Goal: Task Accomplishment & Management: Complete application form

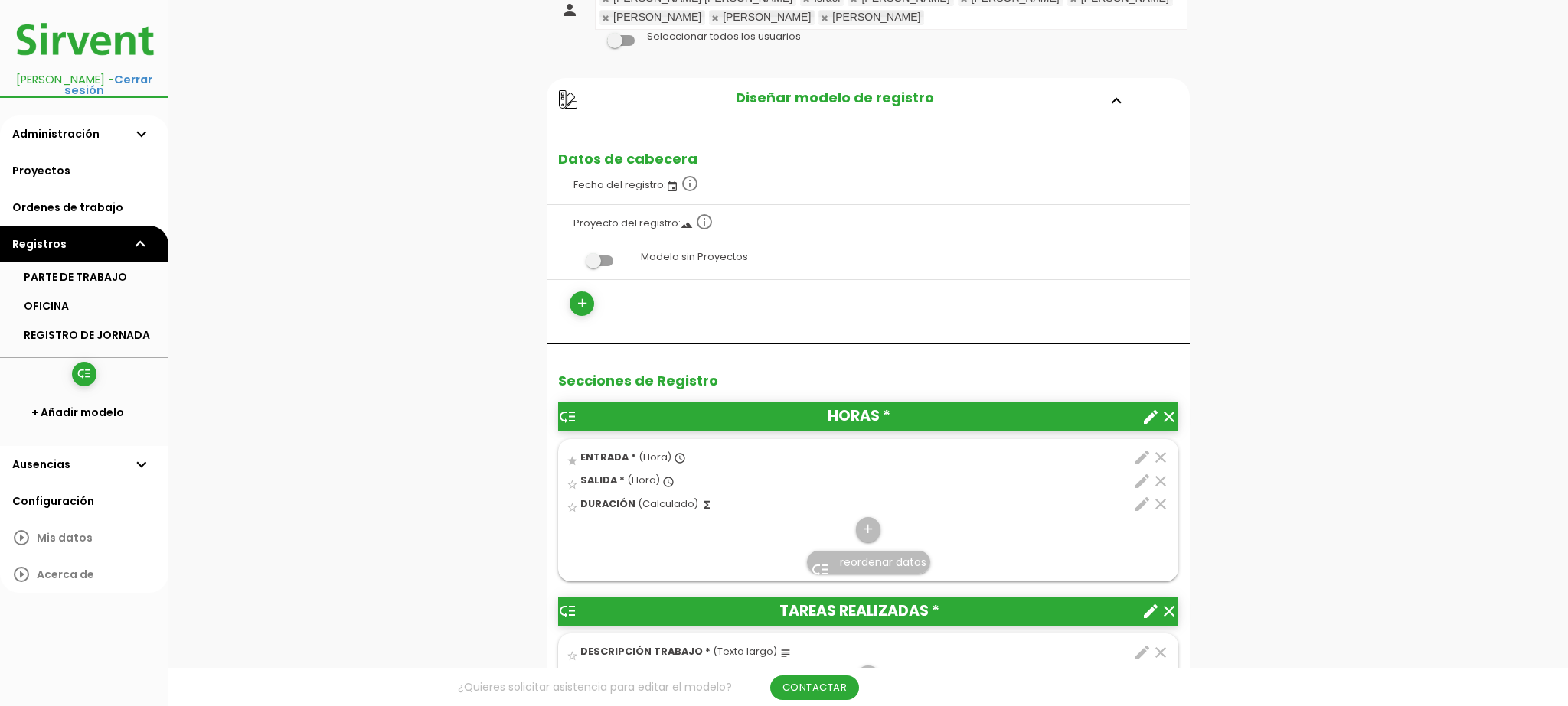
scroll to position [234, 0]
click at [1148, 471] on icon "edit" at bounding box center [1141, 480] width 18 height 18
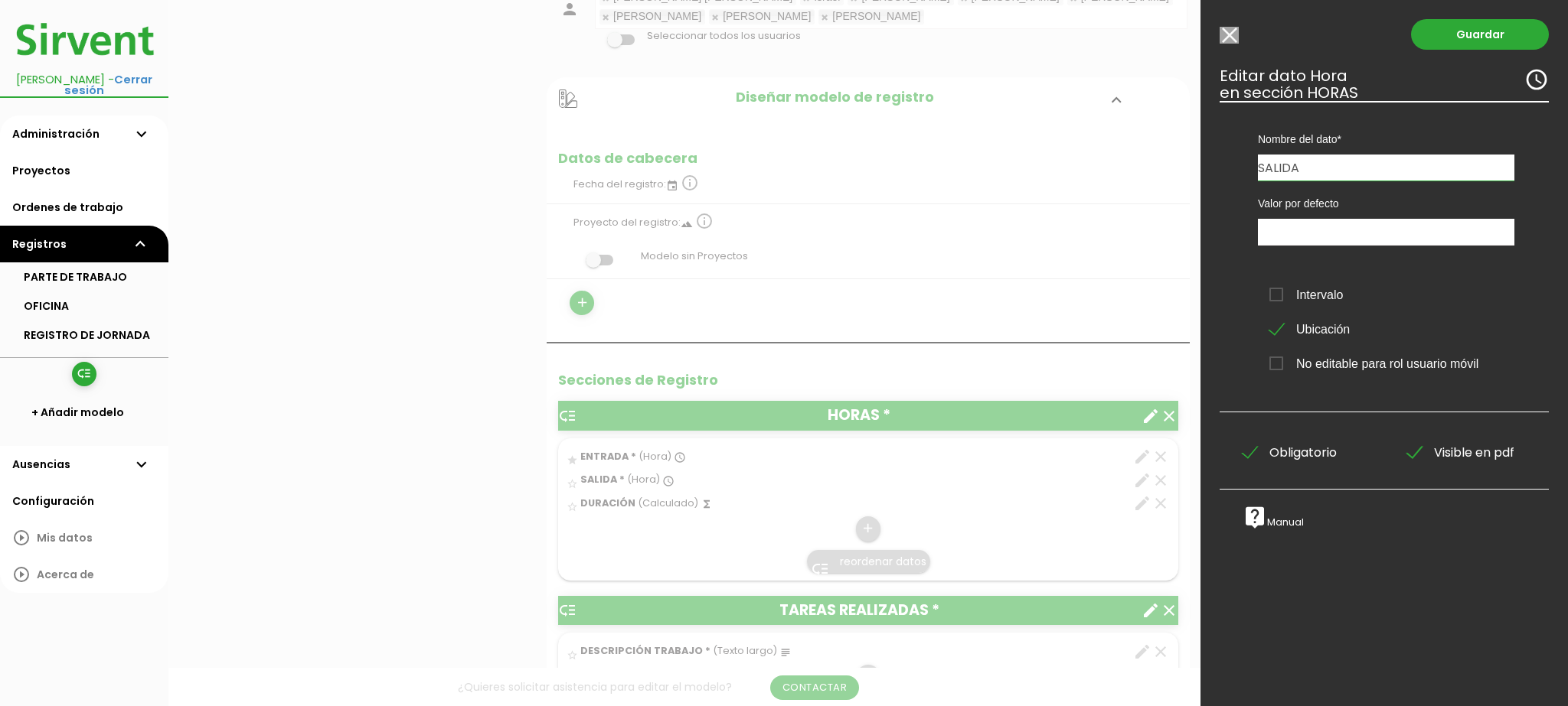
click at [89, 276] on li "PARTE DE TRABAJO" at bounding box center [84, 277] width 169 height 29
click at [86, 291] on li "OFICINA" at bounding box center [84, 306] width 169 height 29
click at [1230, 42] on input "Modelo sin Ordenes de trabajo" at bounding box center [1229, 35] width 19 height 17
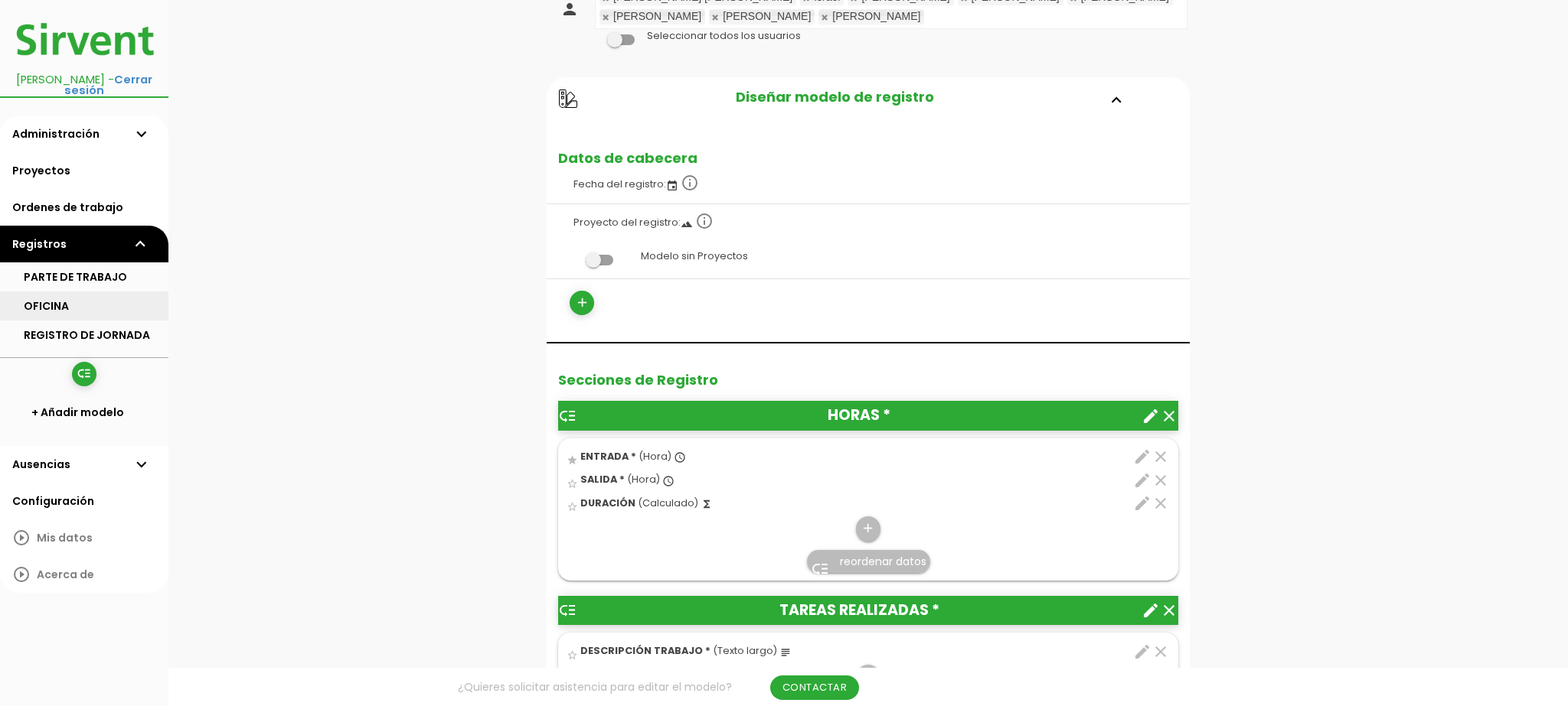
click at [120, 291] on link "OFICINA" at bounding box center [84, 306] width 169 height 29
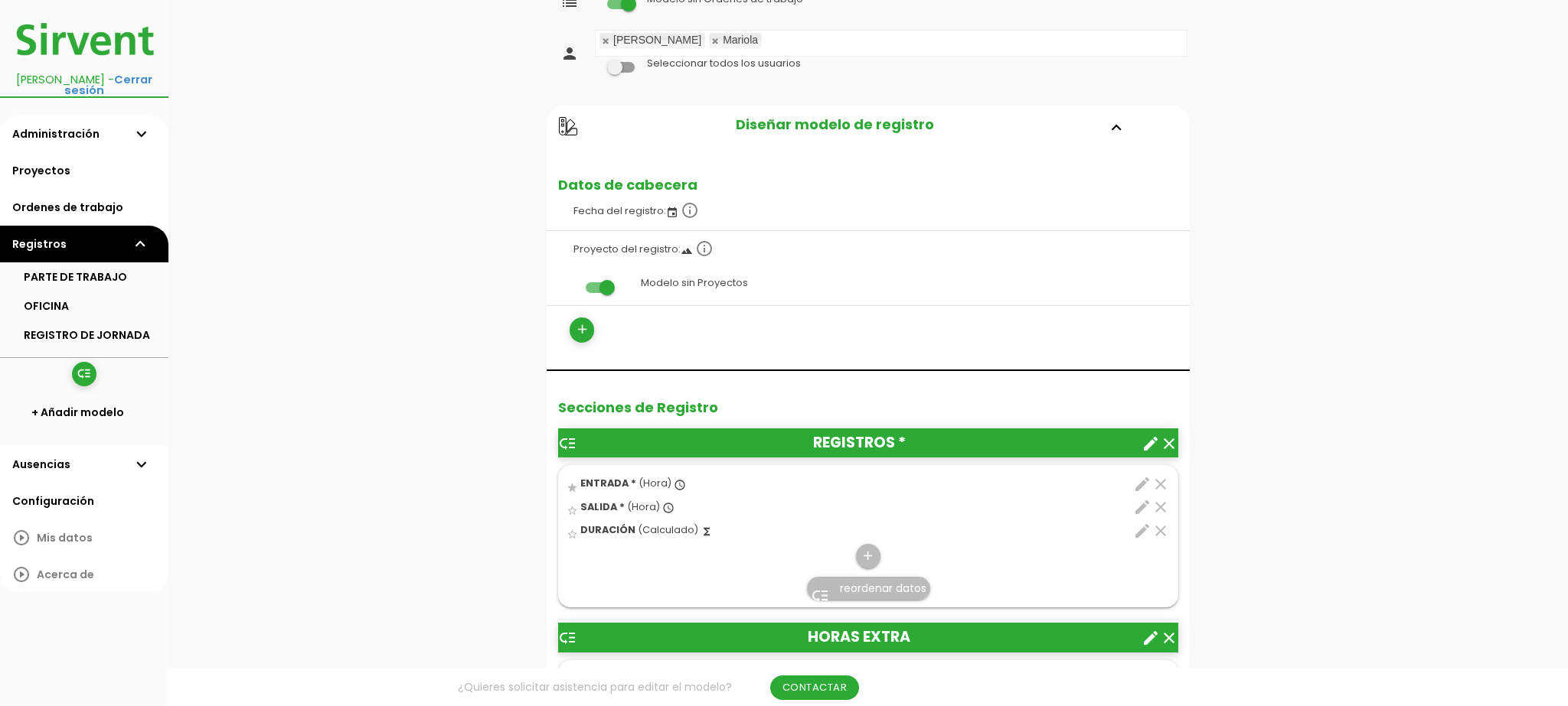
click at [1147, 445] on icon "create" at bounding box center [1150, 444] width 18 height 18
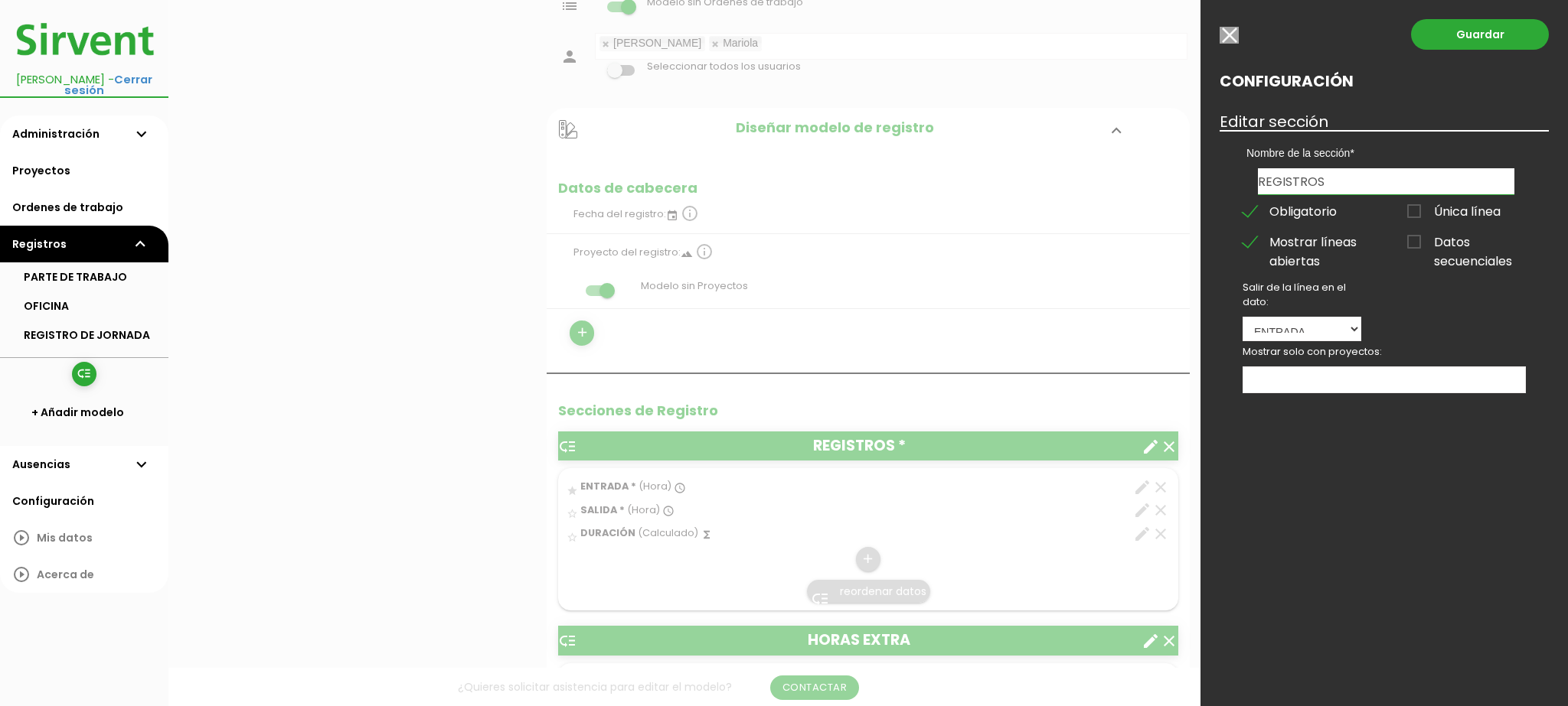
scroll to position [125, 0]
click at [1147, 445] on div at bounding box center [784, 265] width 1568 height 883
click at [1235, 38] on input "button" at bounding box center [1229, 35] width 19 height 17
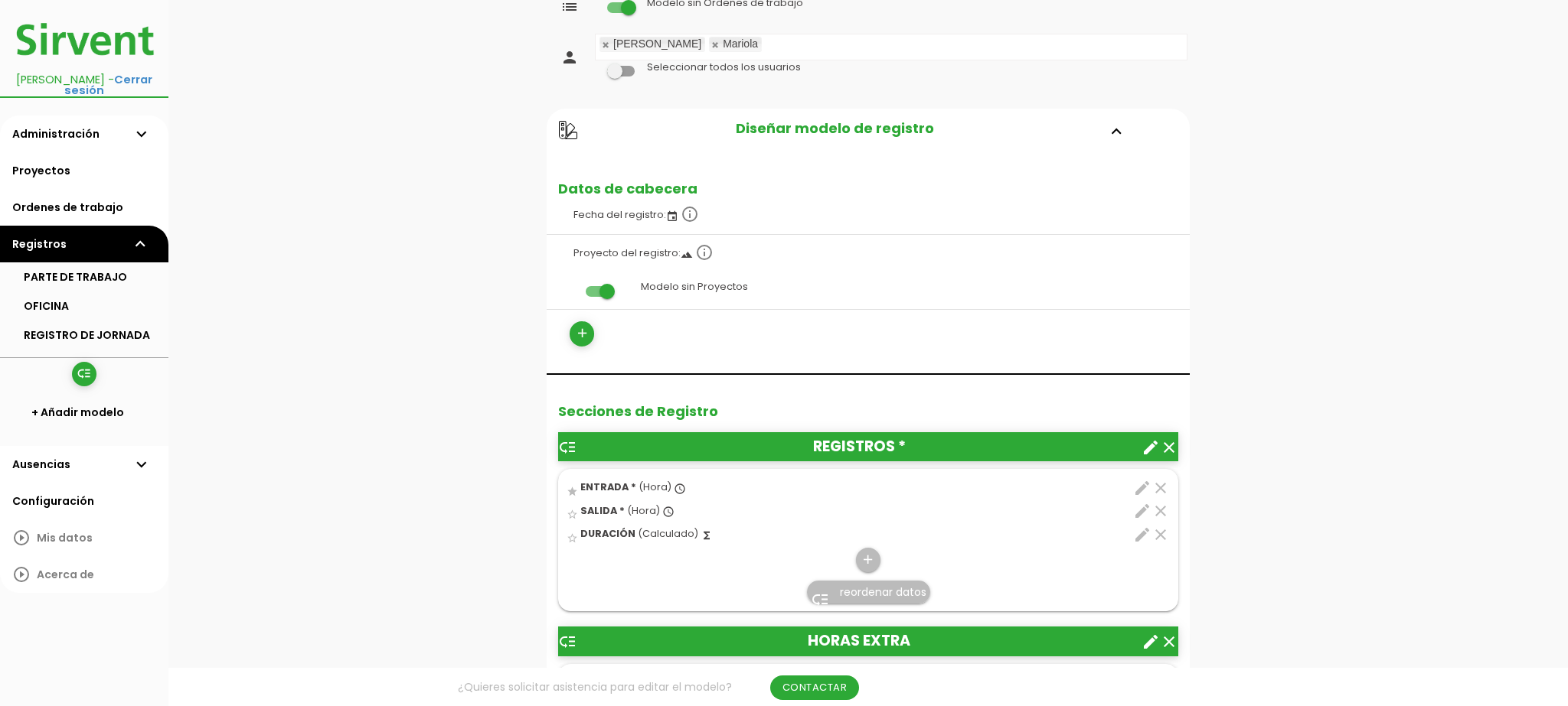
click at [1139, 505] on icon "edit" at bounding box center [1141, 511] width 18 height 18
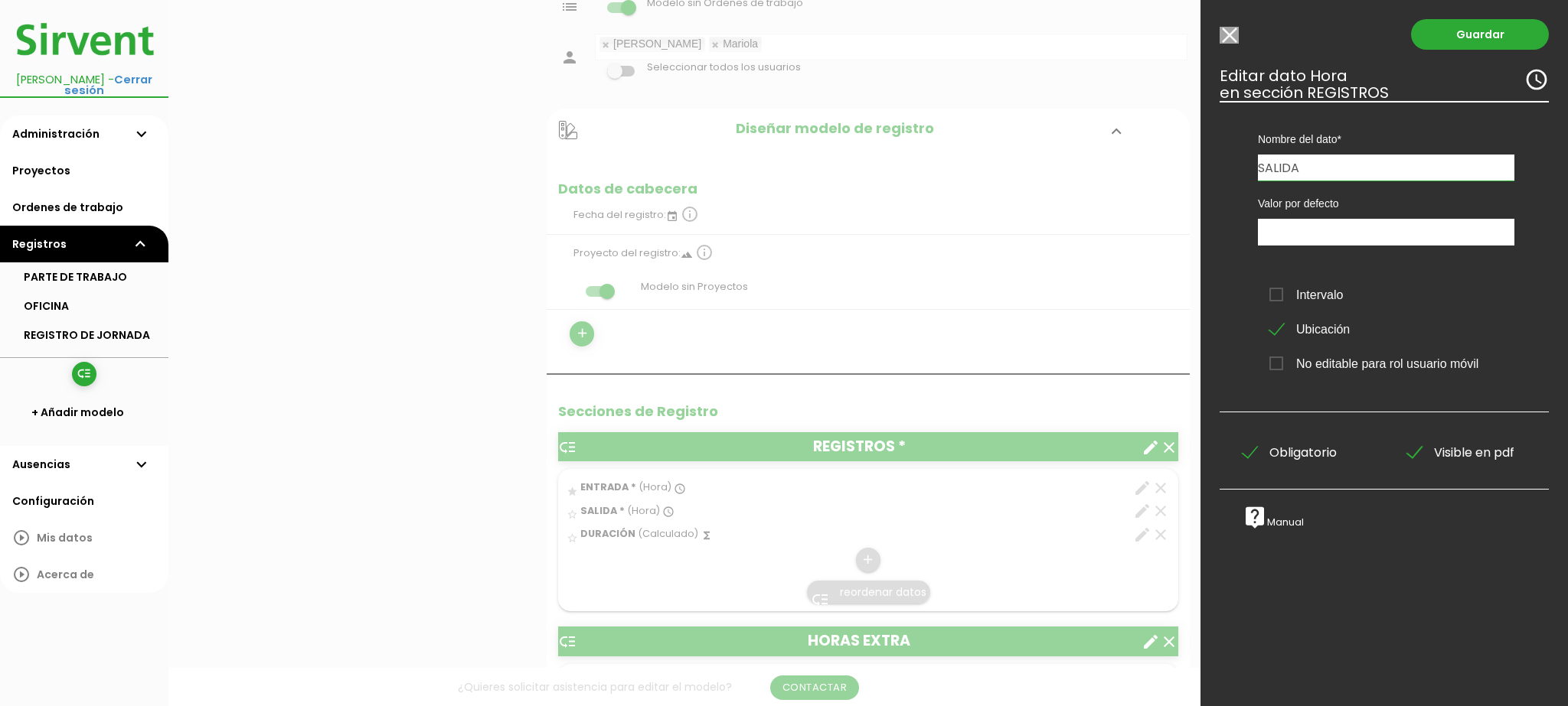
click at [1219, 36] on input "Modelo sin Ordenes de trabajo" at bounding box center [1229, 35] width 19 height 17
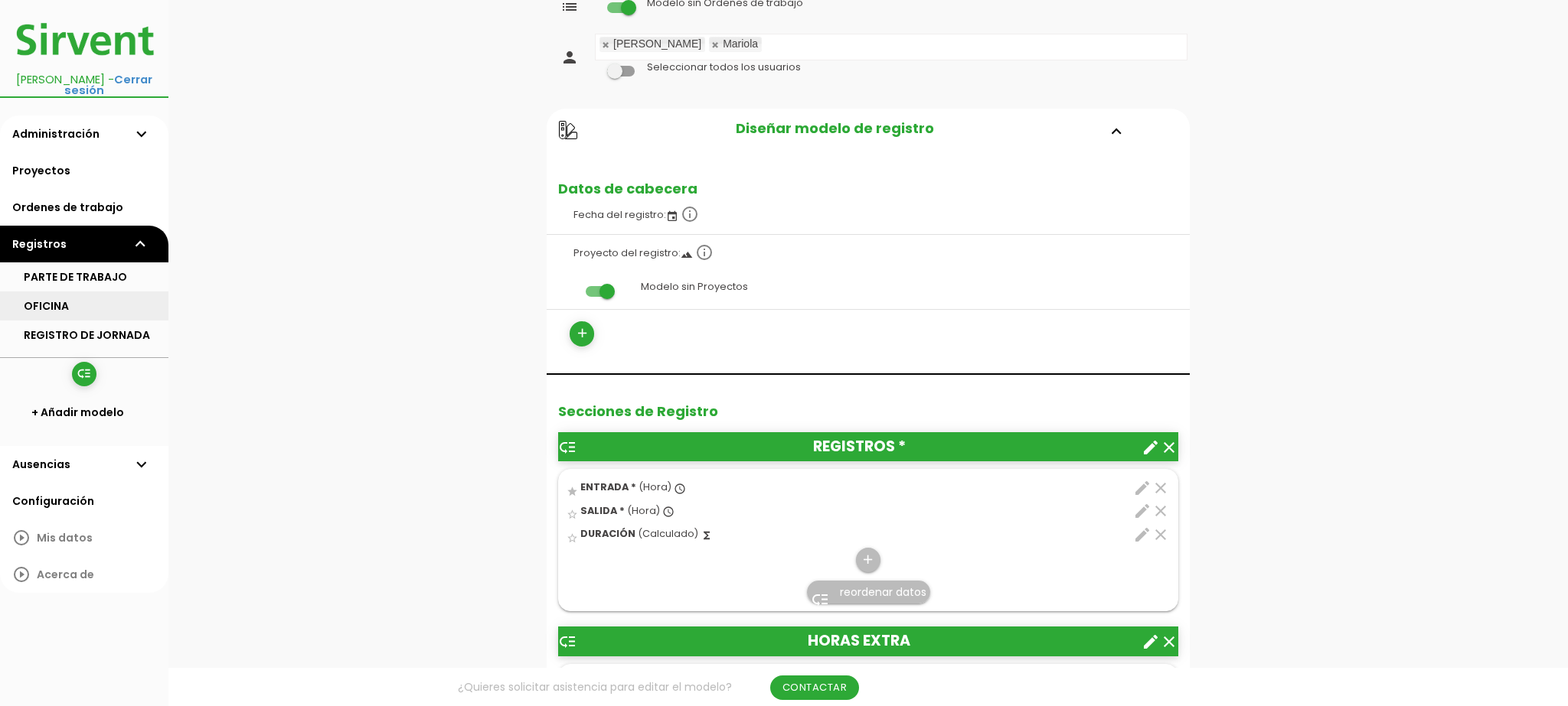
click at [63, 291] on link "OFICINA" at bounding box center [84, 306] width 169 height 29
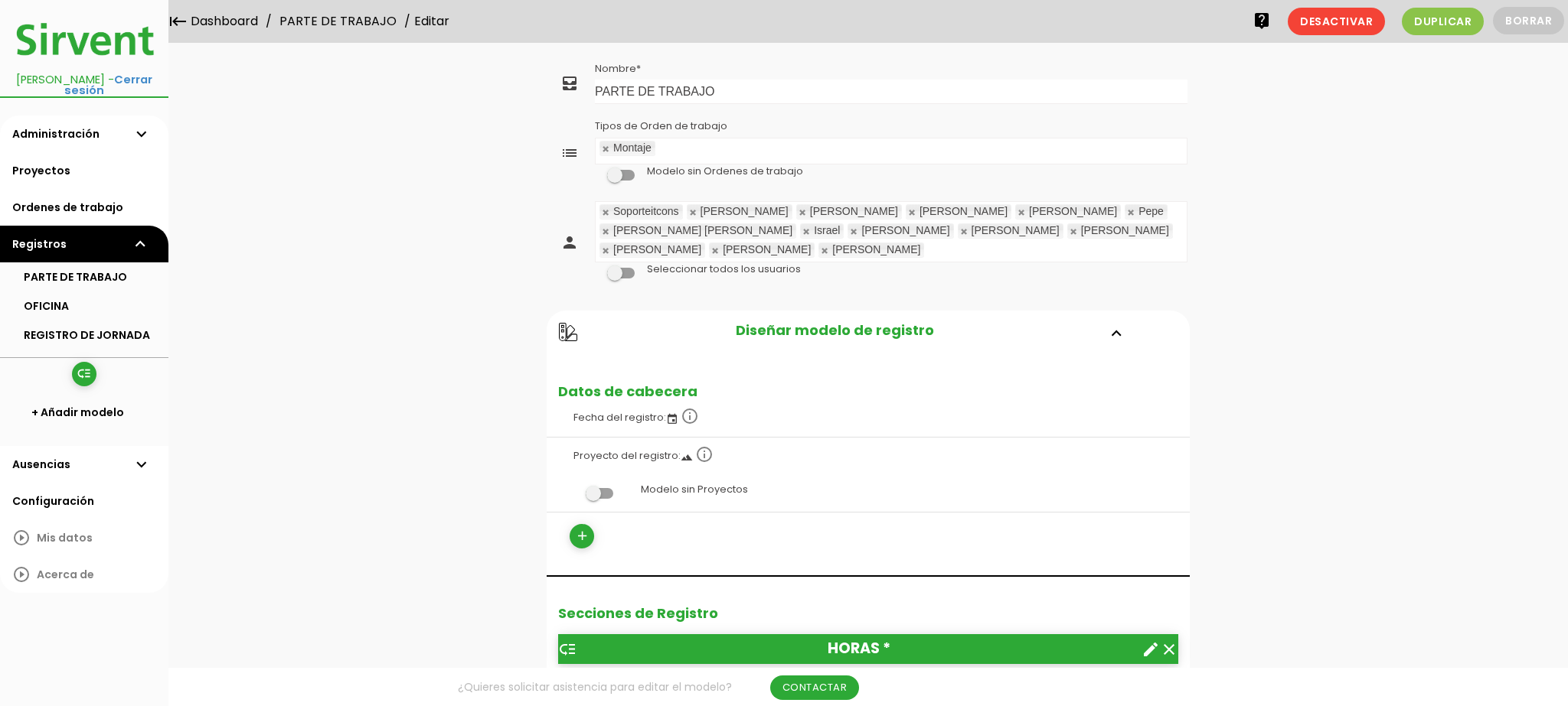
scroll to position [61, 0]
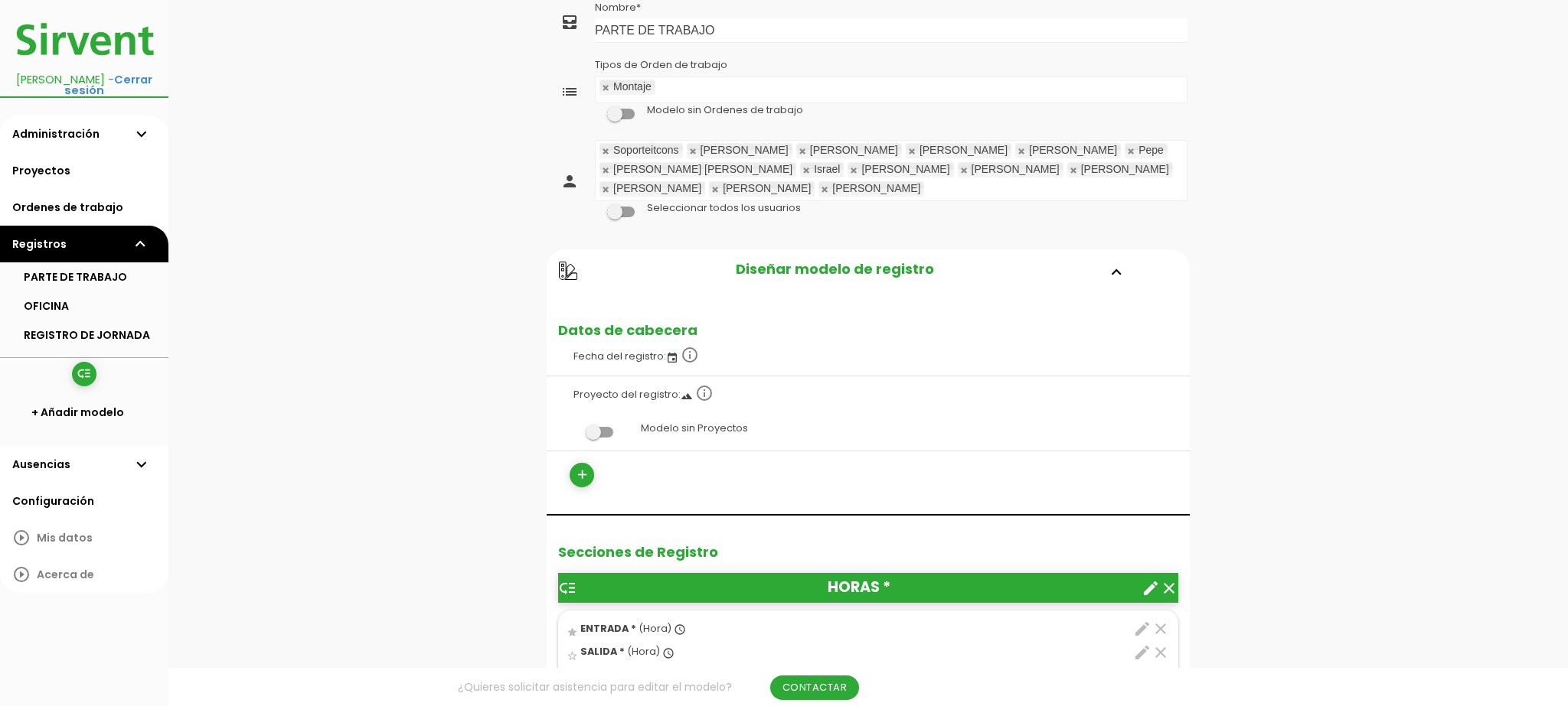
click at [1145, 580] on icon "create" at bounding box center [1150, 588] width 18 height 18
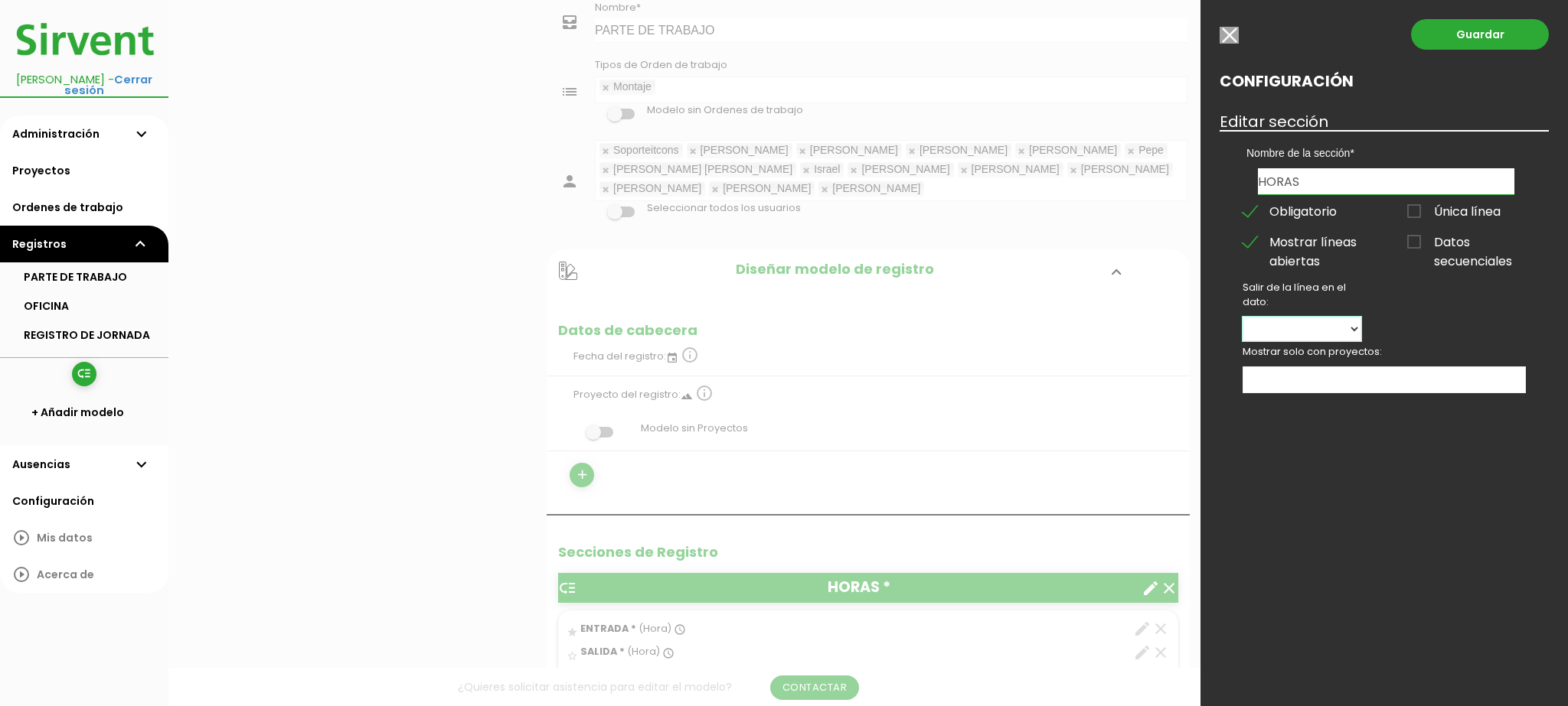
click at [1316, 327] on select "ENTRADA SALIDA DURACIÓN" at bounding box center [1302, 330] width 119 height 25
select select "26426"
click at [1242, 317] on select "ENTRADA SALIDA DURACIÓN" at bounding box center [1302, 330] width 119 height 25
click at [1476, 44] on link "Guardar" at bounding box center [1480, 34] width 138 height 31
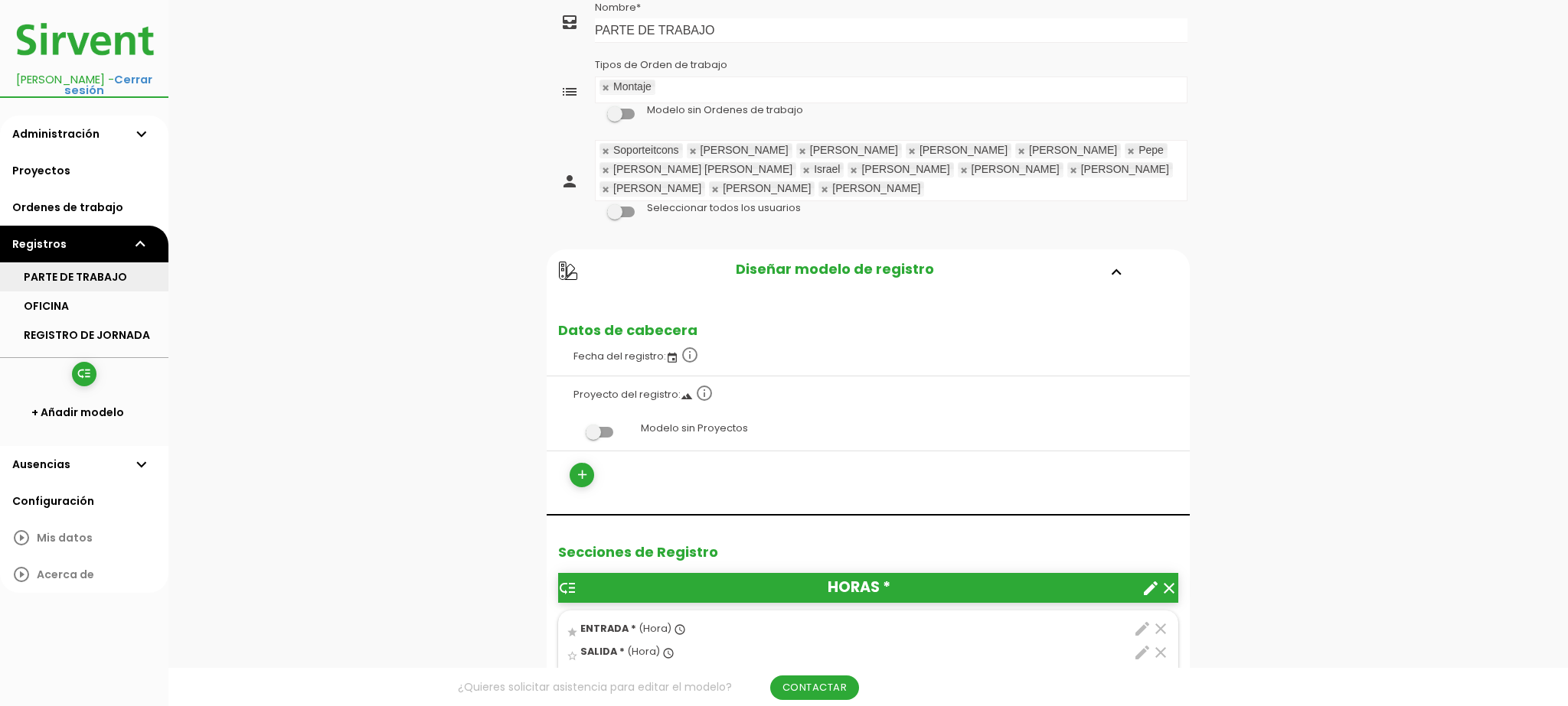
click at [65, 271] on link "PARTE DE TRABAJO" at bounding box center [84, 277] width 169 height 29
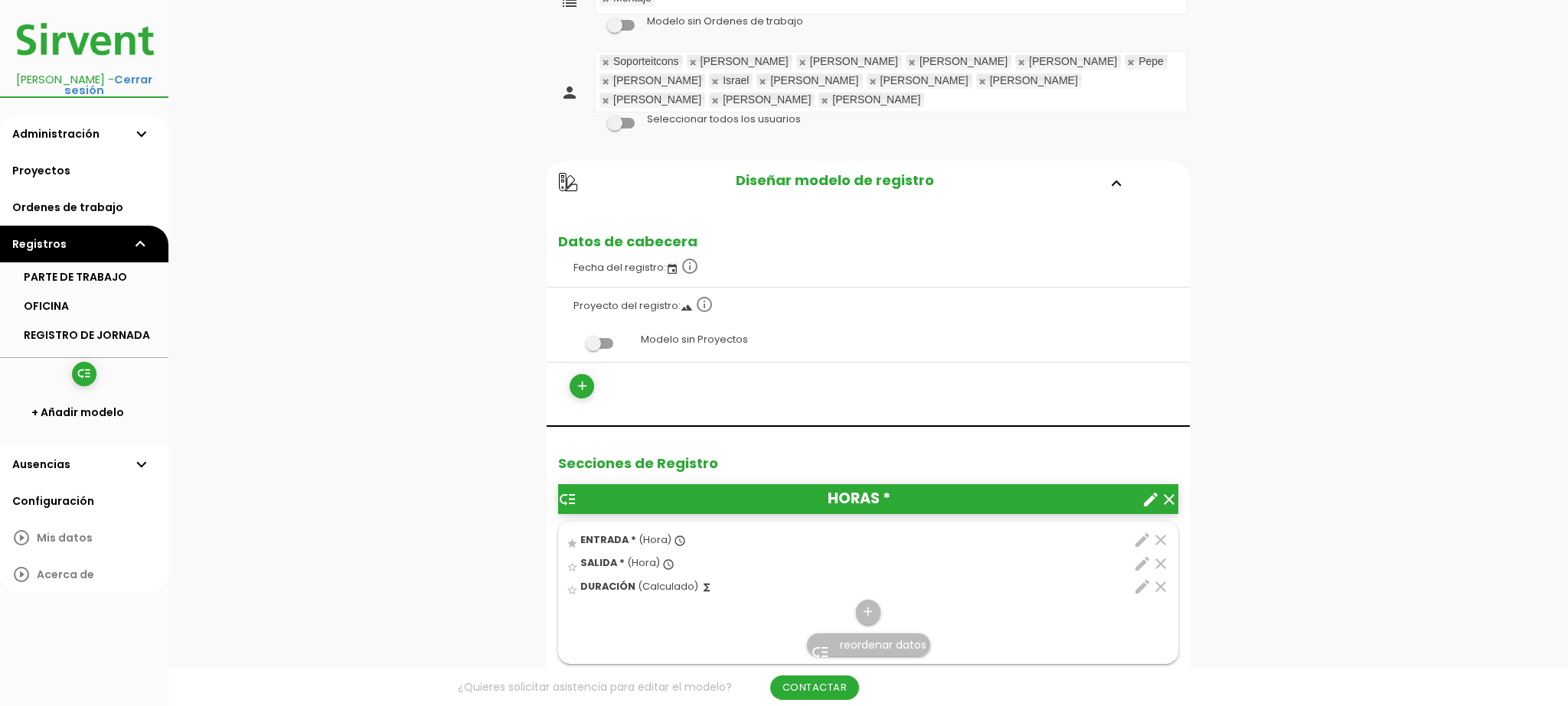
scroll to position [199, 0]
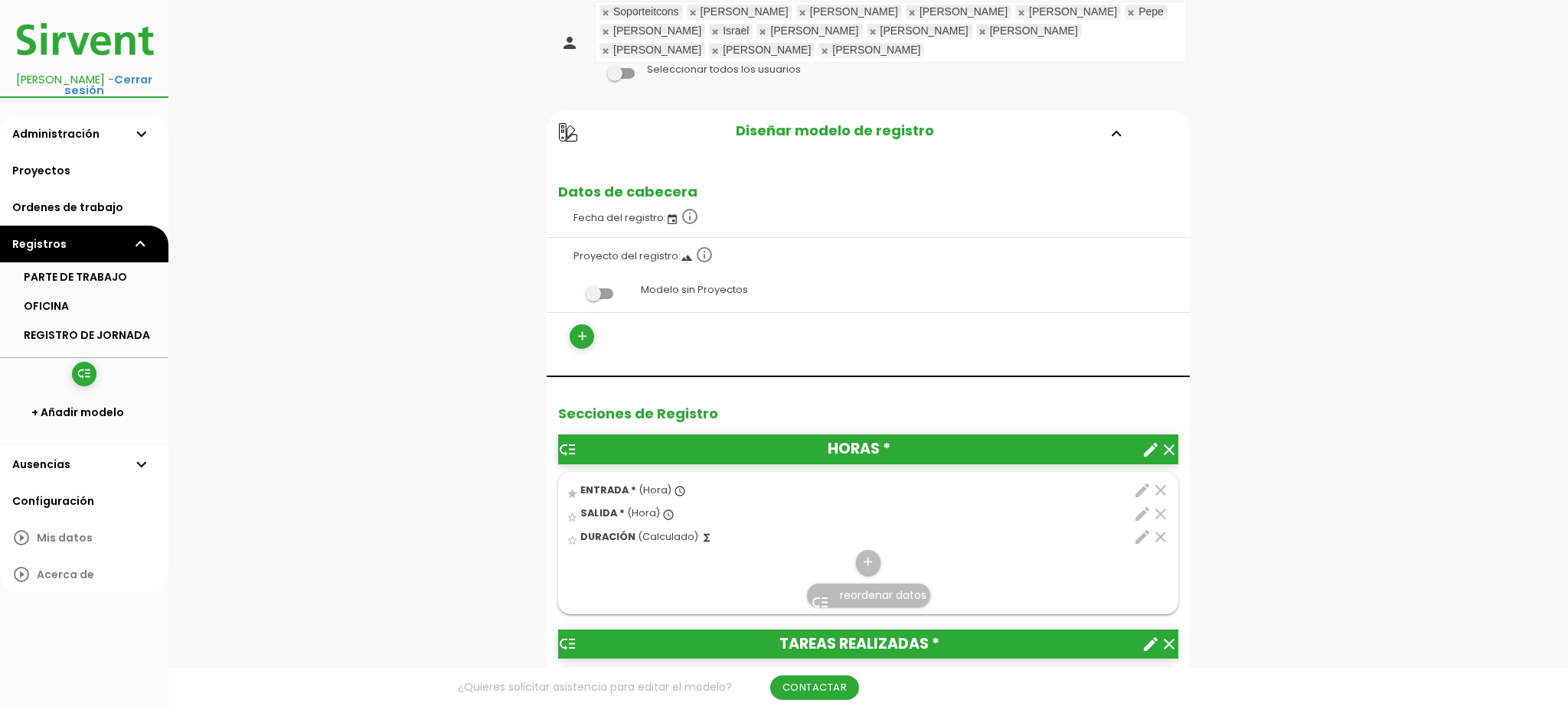
click at [1148, 441] on icon "create" at bounding box center [1150, 449] width 18 height 18
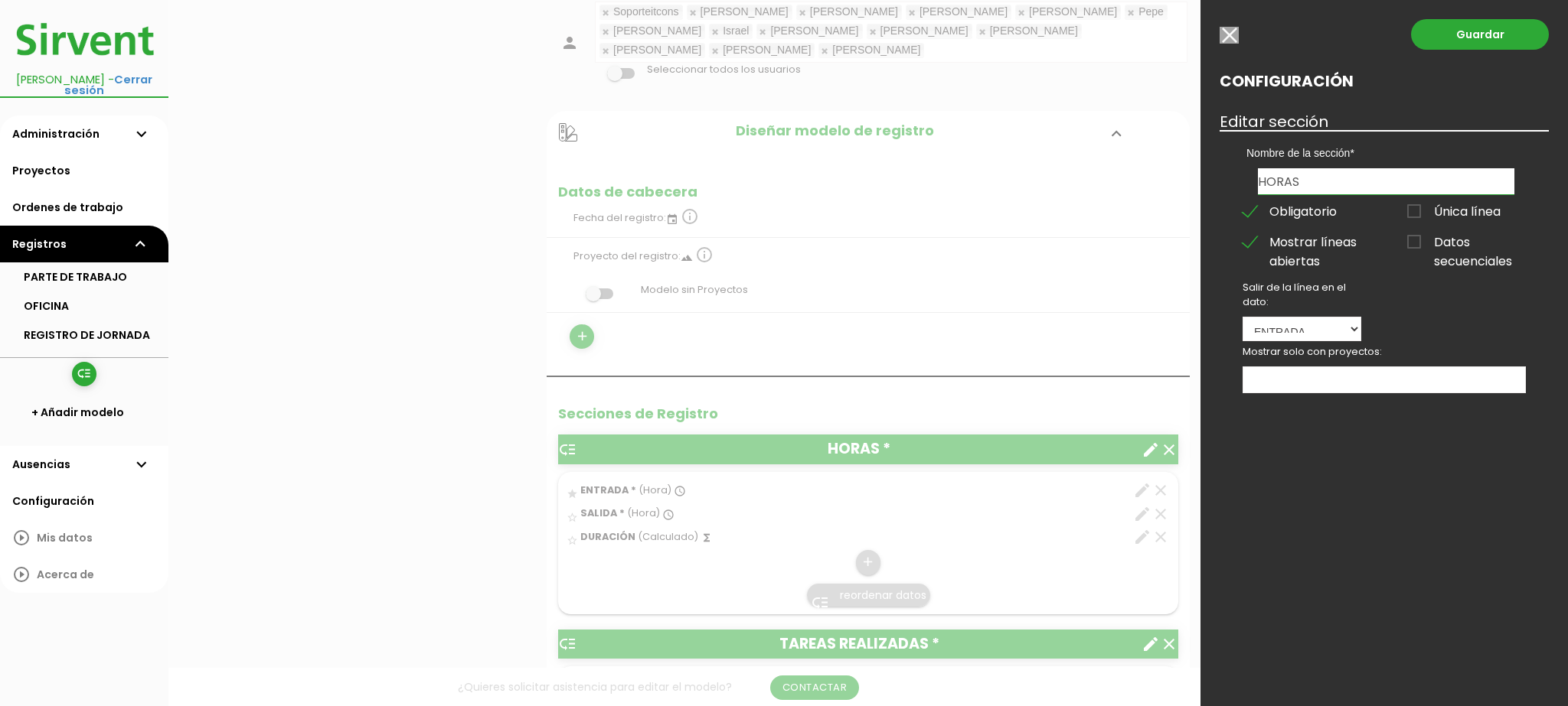
click at [1234, 29] on input "button" at bounding box center [1229, 35] width 19 height 17
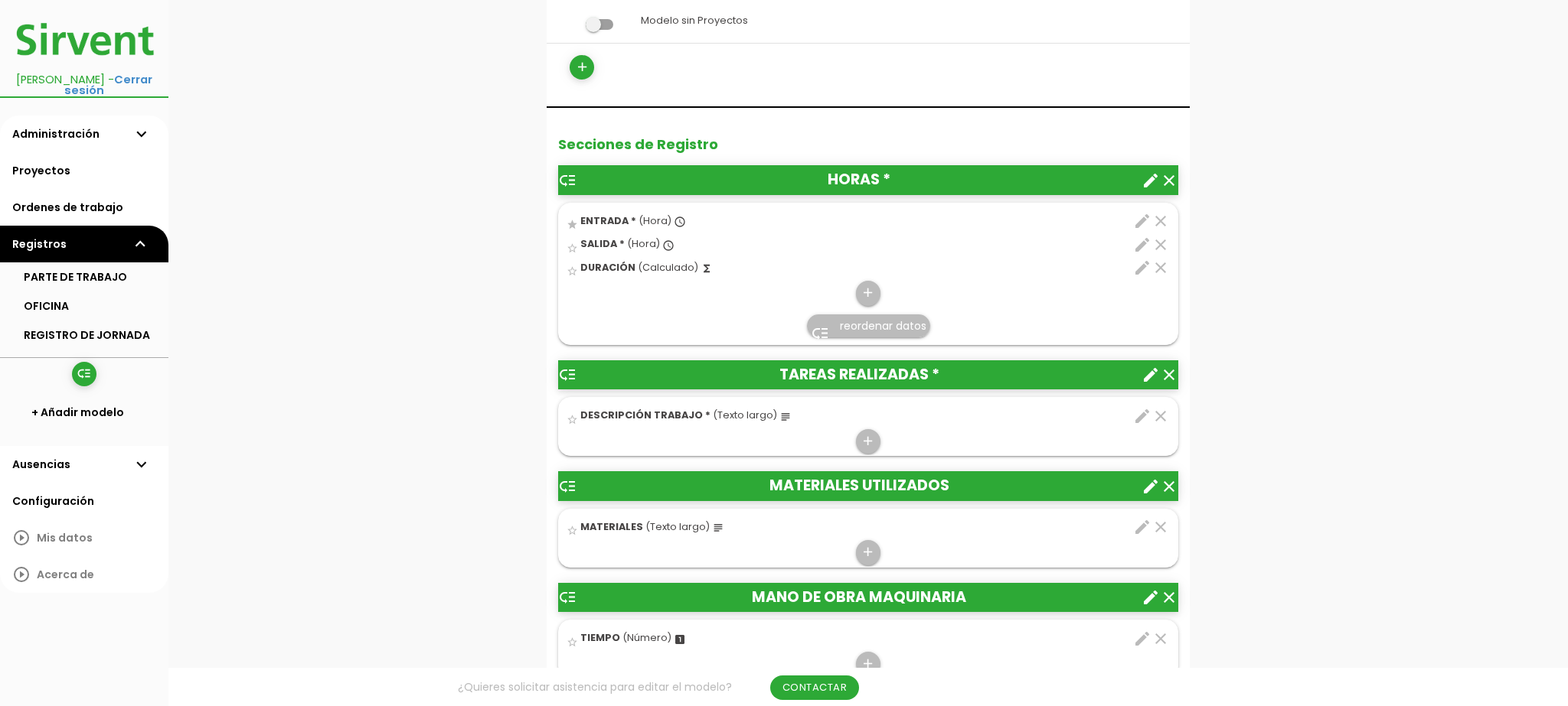
scroll to position [499, 0]
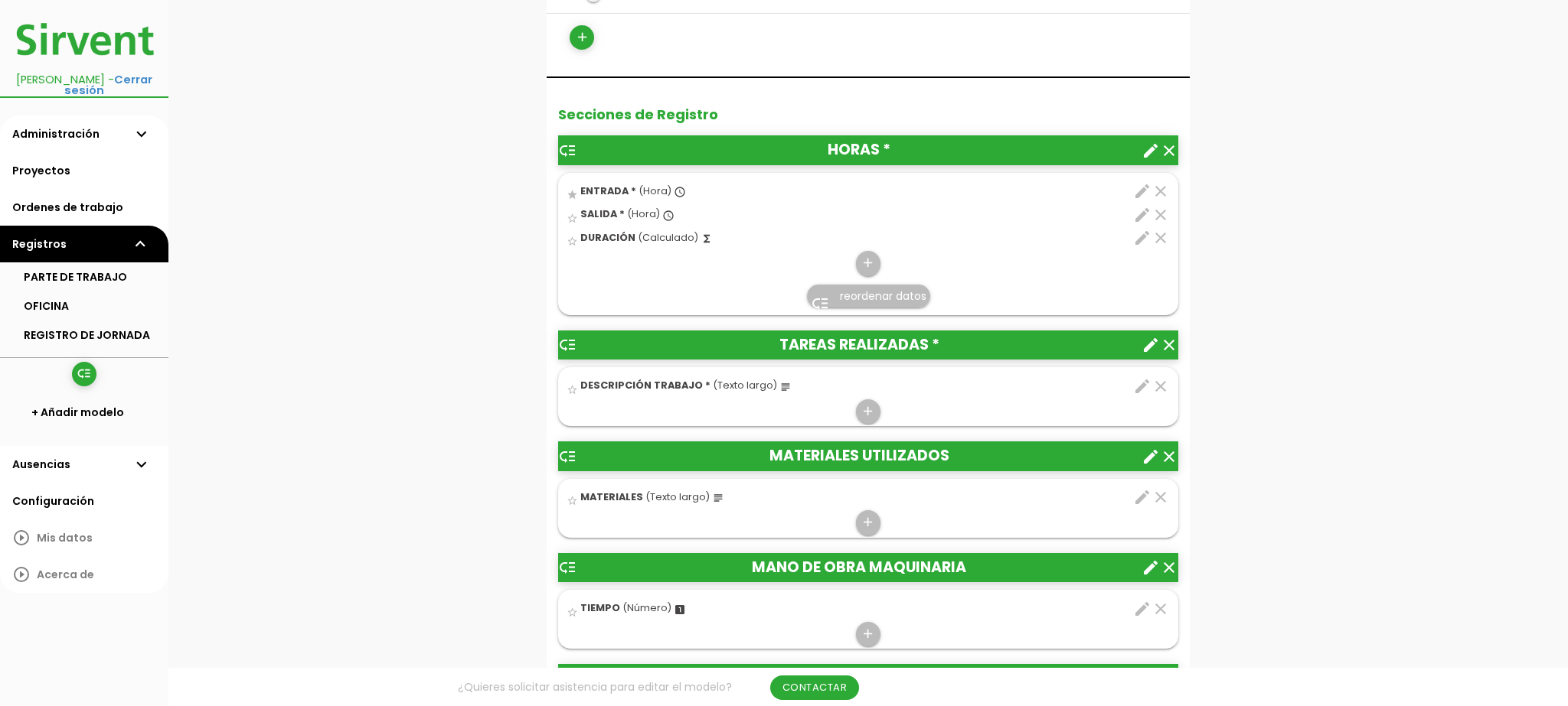
click at [1148, 336] on icon "create" at bounding box center [1150, 345] width 18 height 18
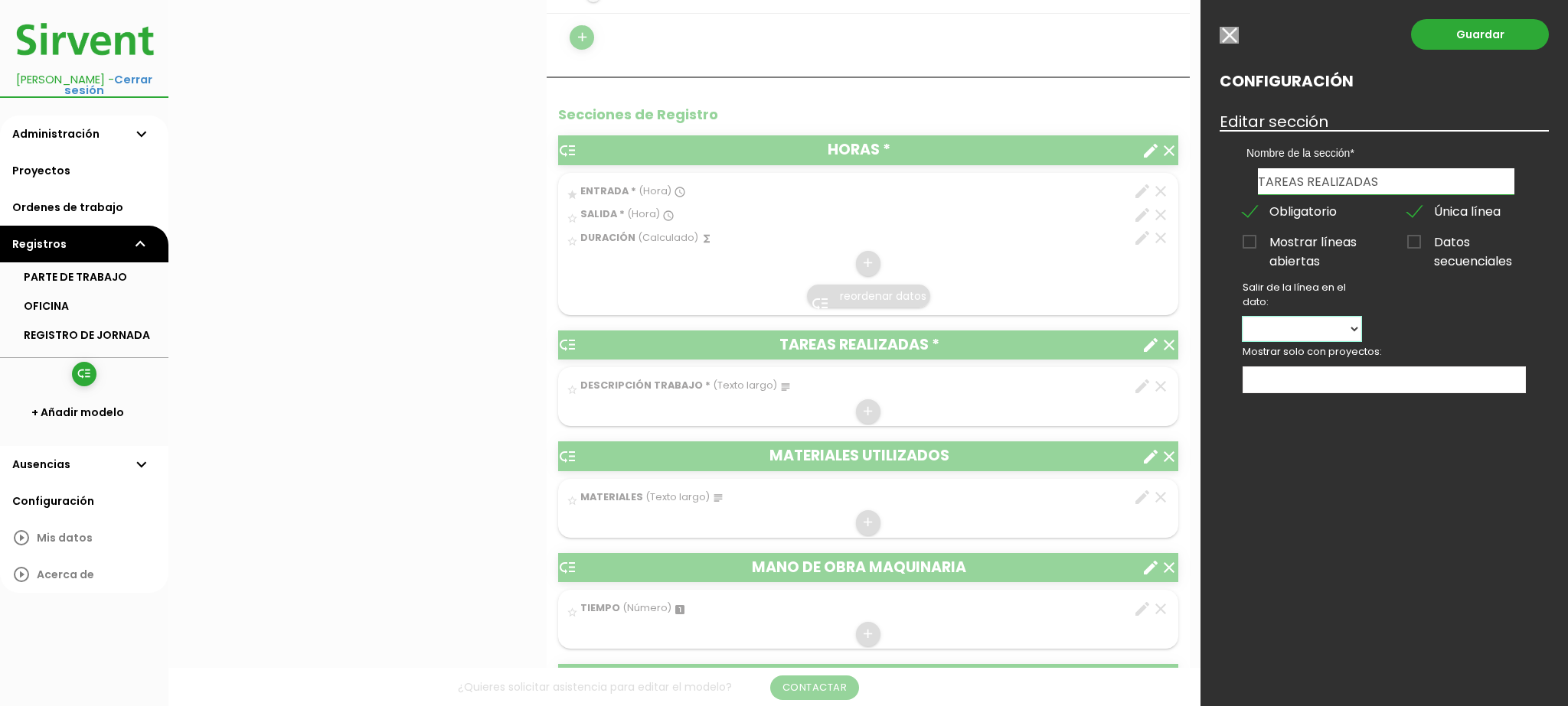
click at [1271, 330] on select "DESCRIPCIÓN TRABAJO" at bounding box center [1302, 330] width 119 height 25
select select "26457"
click at [1242, 317] on select "DESCRIPCIÓN TRABAJO" at bounding box center [1302, 330] width 119 height 25
click at [1485, 33] on link "Guardar" at bounding box center [1480, 34] width 138 height 31
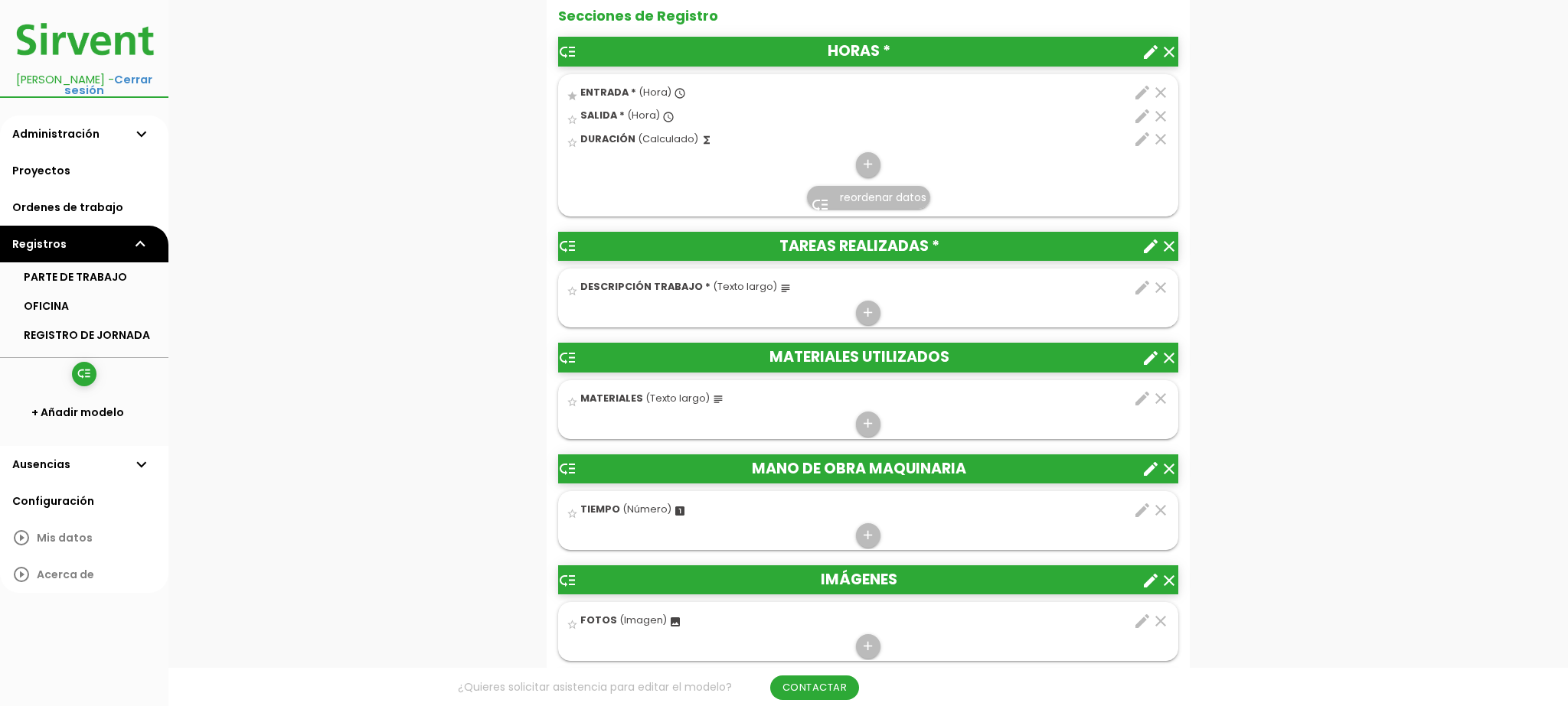
scroll to position [601, 0]
click at [1145, 350] on icon "create" at bounding box center [1150, 358] width 18 height 18
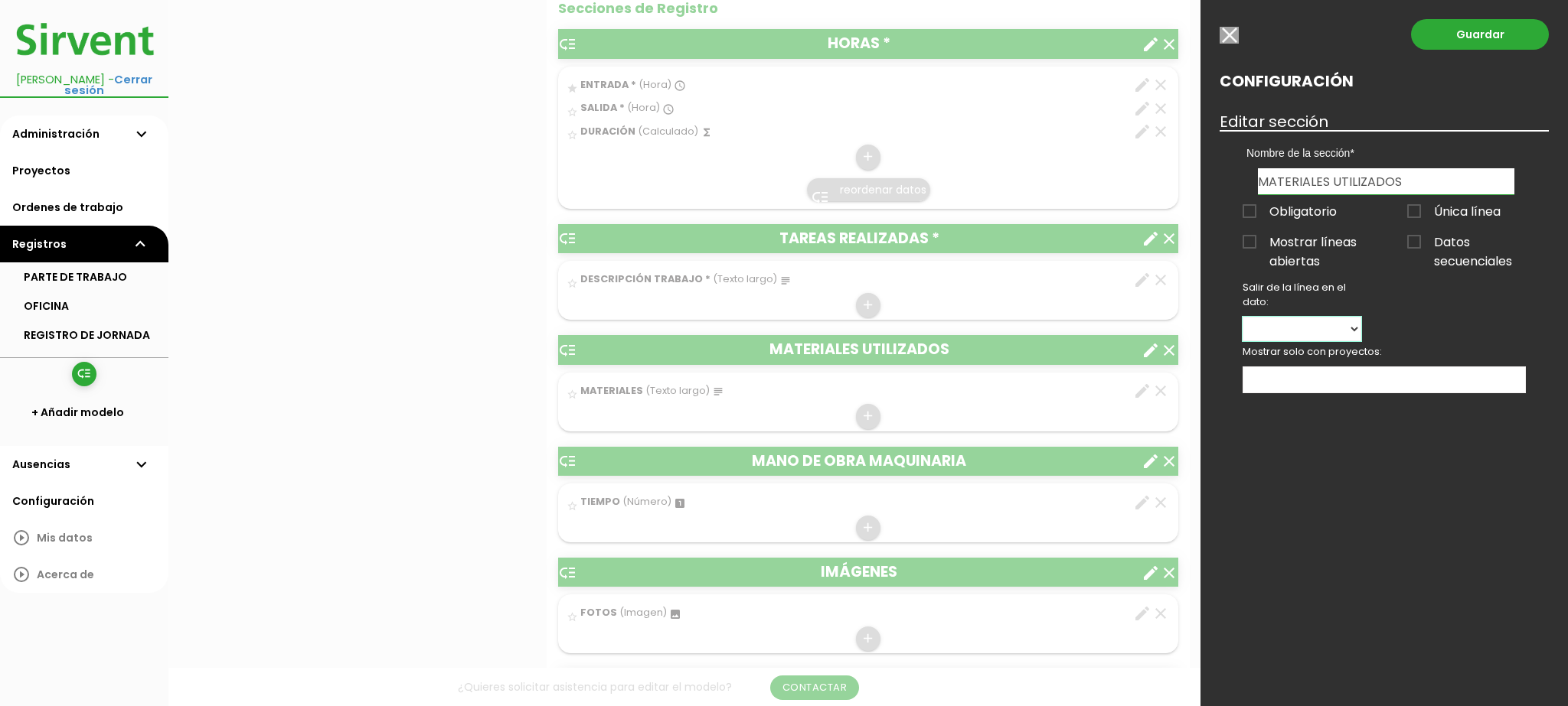
click at [1294, 324] on select "MATERIALES" at bounding box center [1302, 330] width 119 height 25
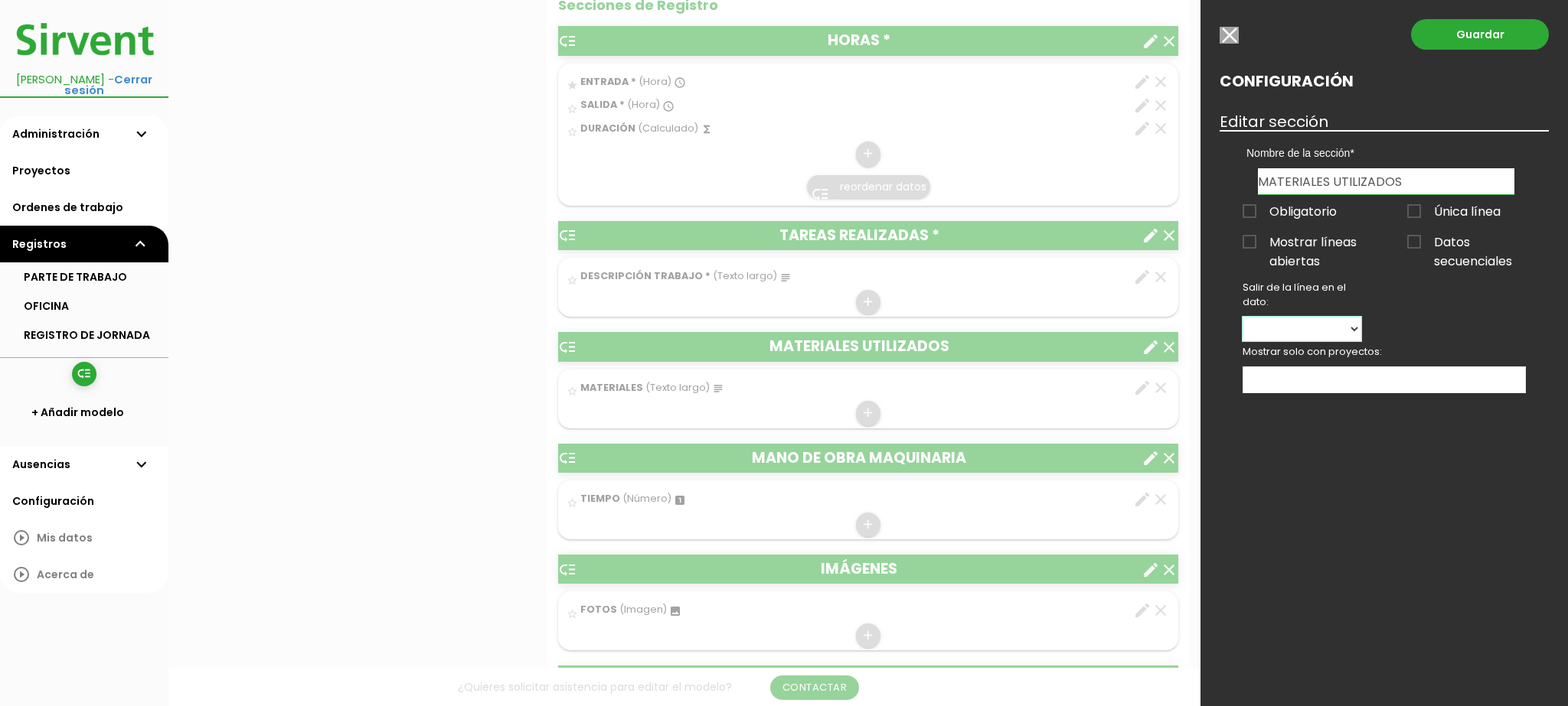
select select "26458"
click at [1242, 317] on select "MATERIALES" at bounding box center [1302, 330] width 119 height 25
click at [1500, 46] on link "Guardar" at bounding box center [1480, 34] width 138 height 31
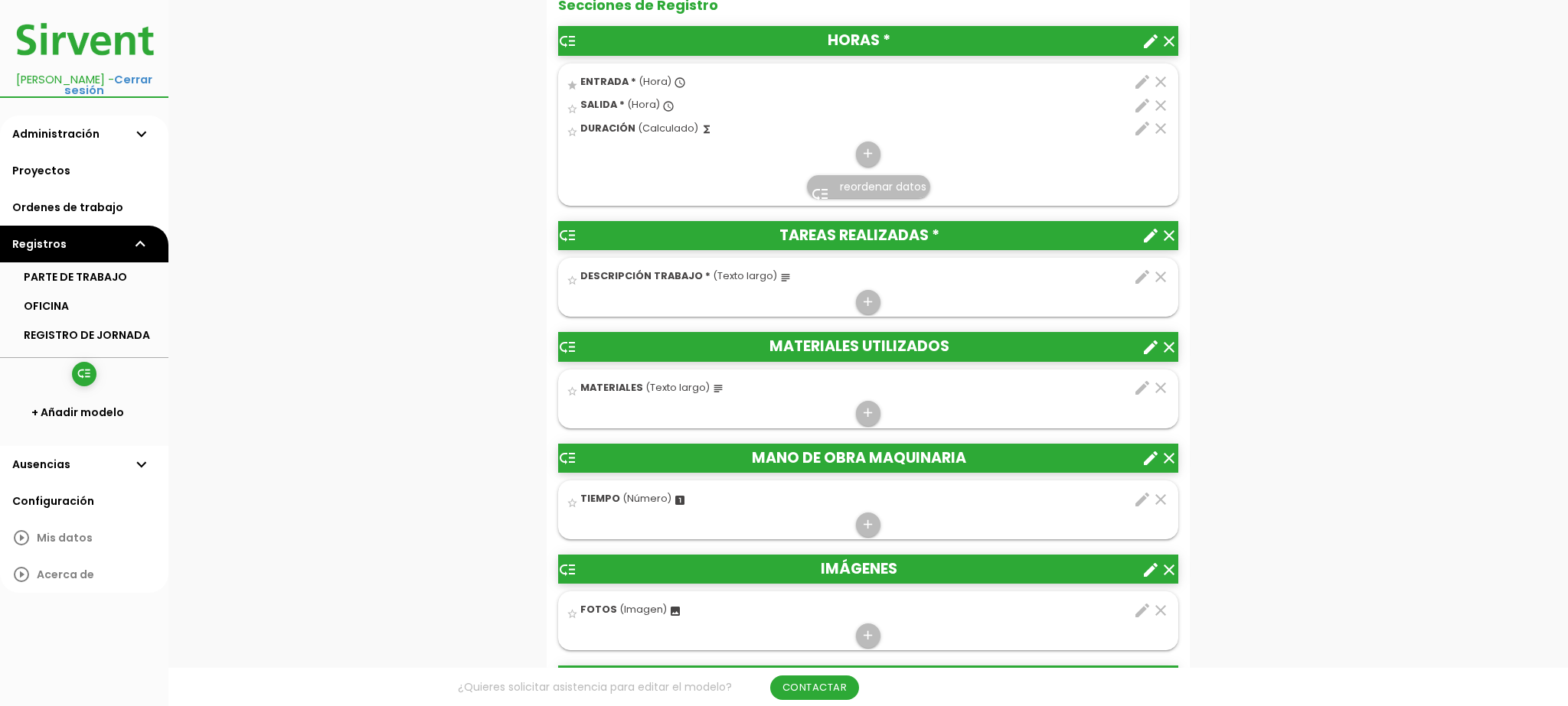
click at [1145, 449] on icon "create" at bounding box center [1150, 458] width 18 height 18
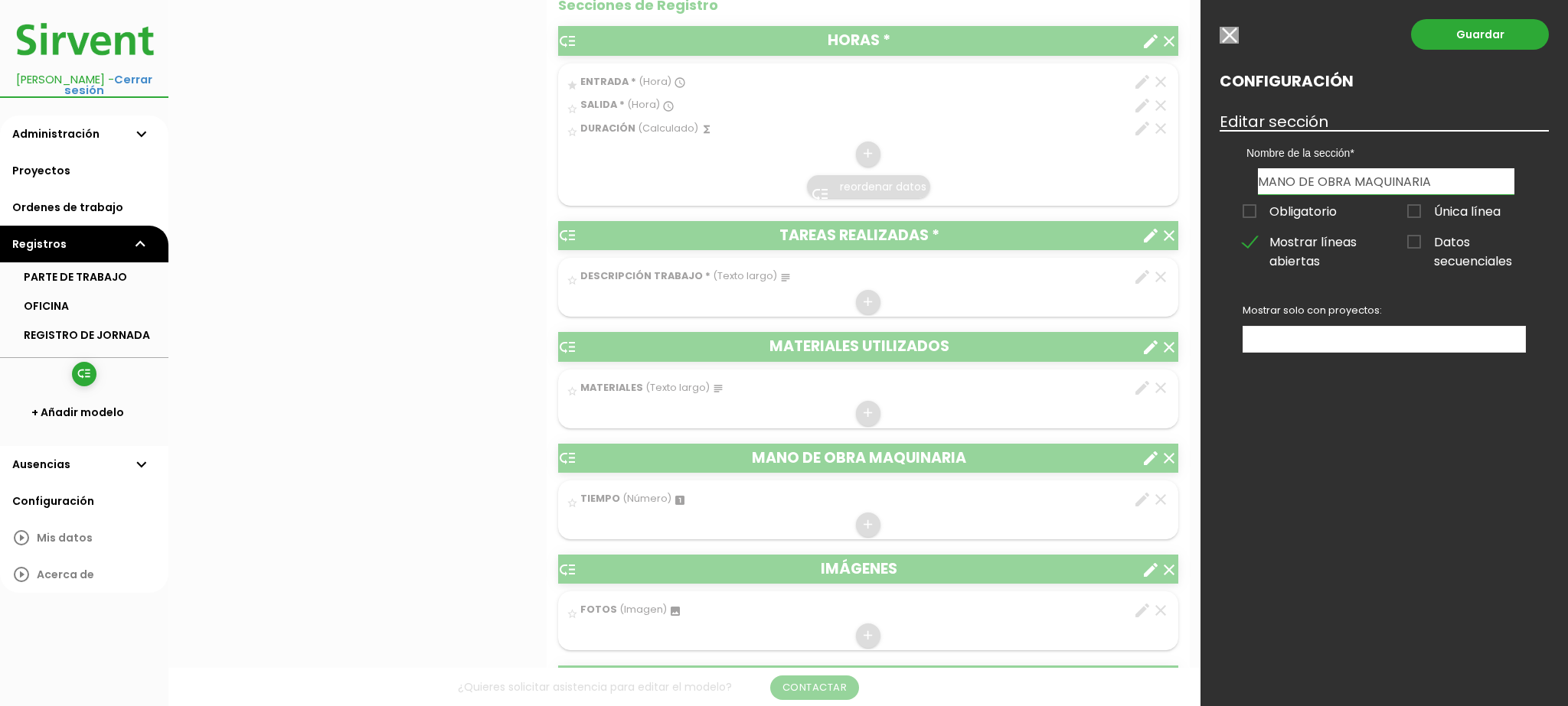
click at [1325, 339] on ul at bounding box center [1384, 339] width 282 height 25
click at [1222, 34] on input "button" at bounding box center [1229, 35] width 19 height 17
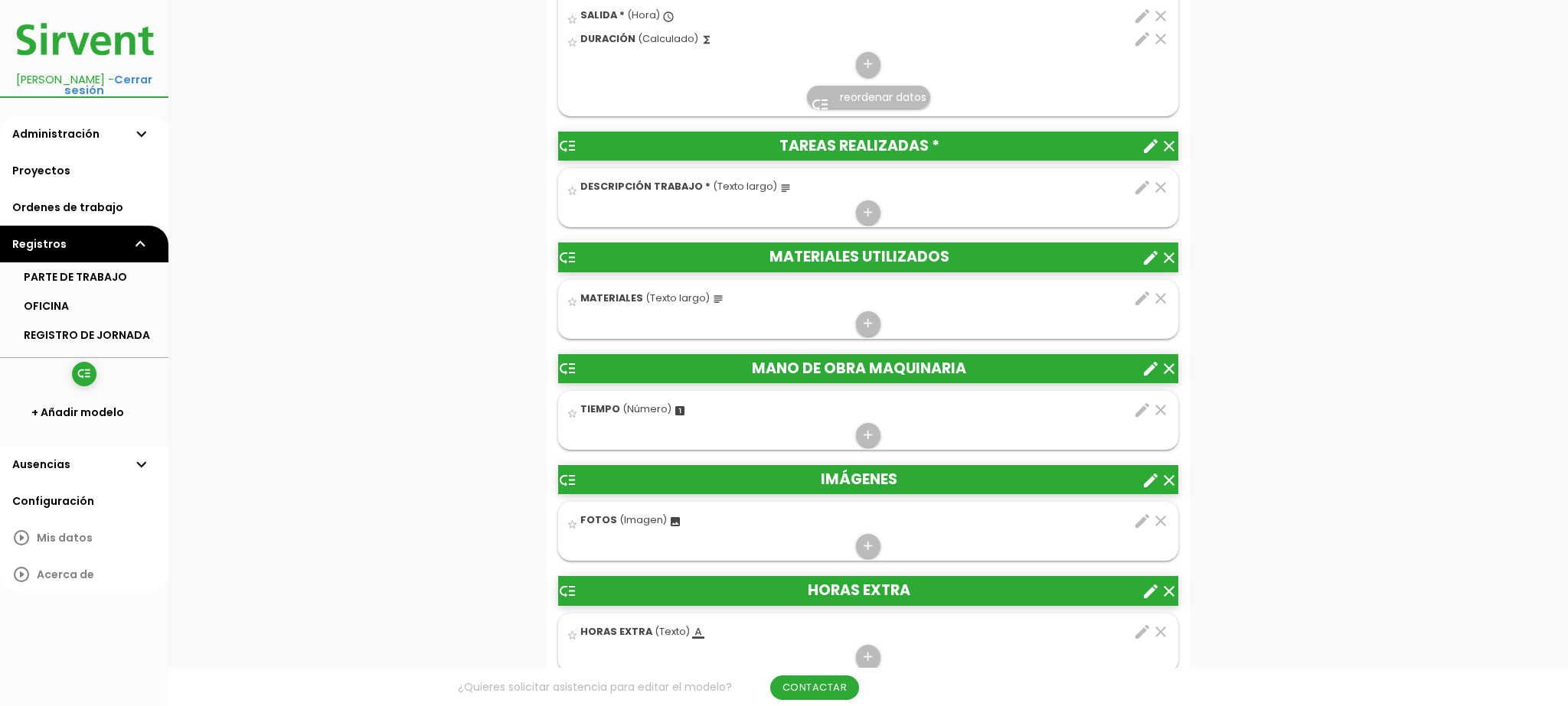
scroll to position [711, 0]
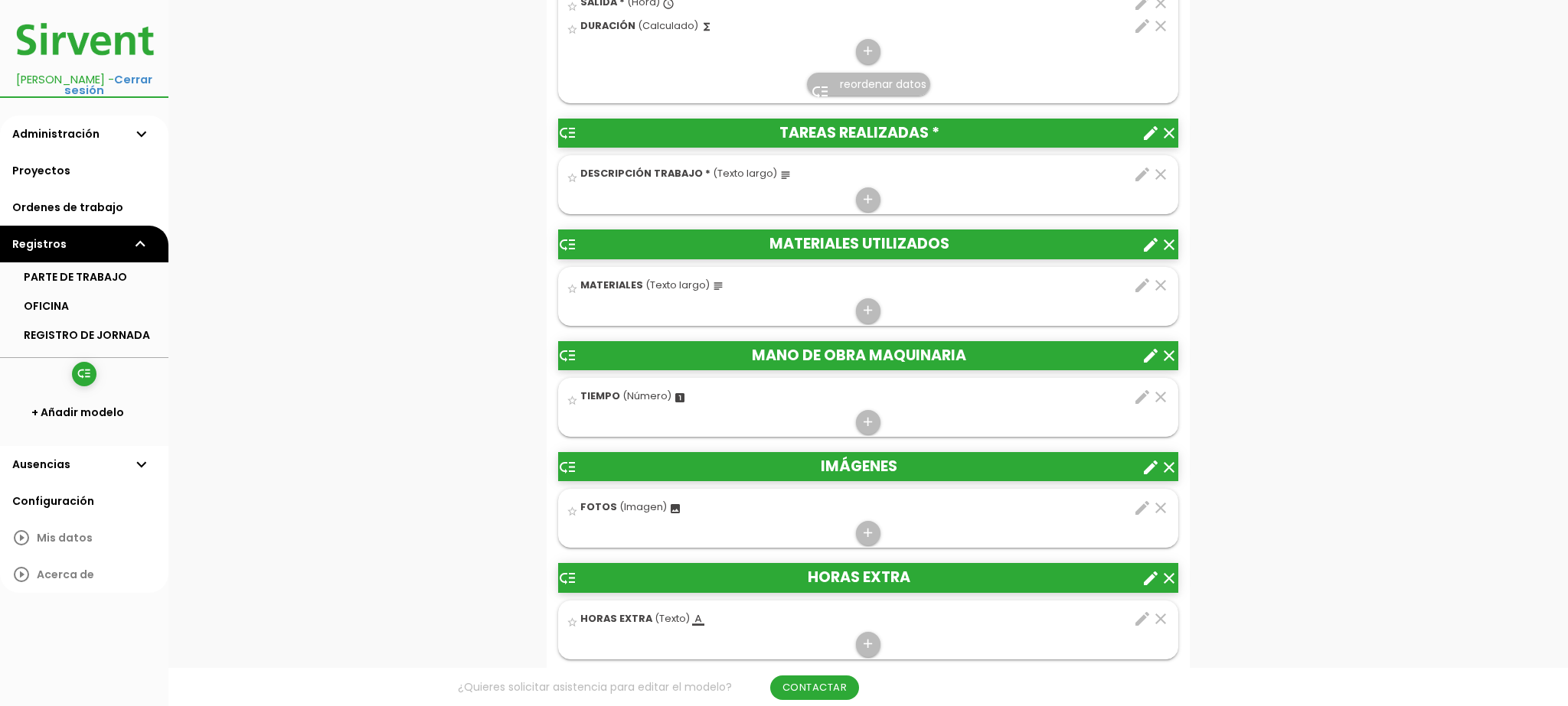
click at [1150, 458] on icon "create" at bounding box center [1150, 467] width 18 height 18
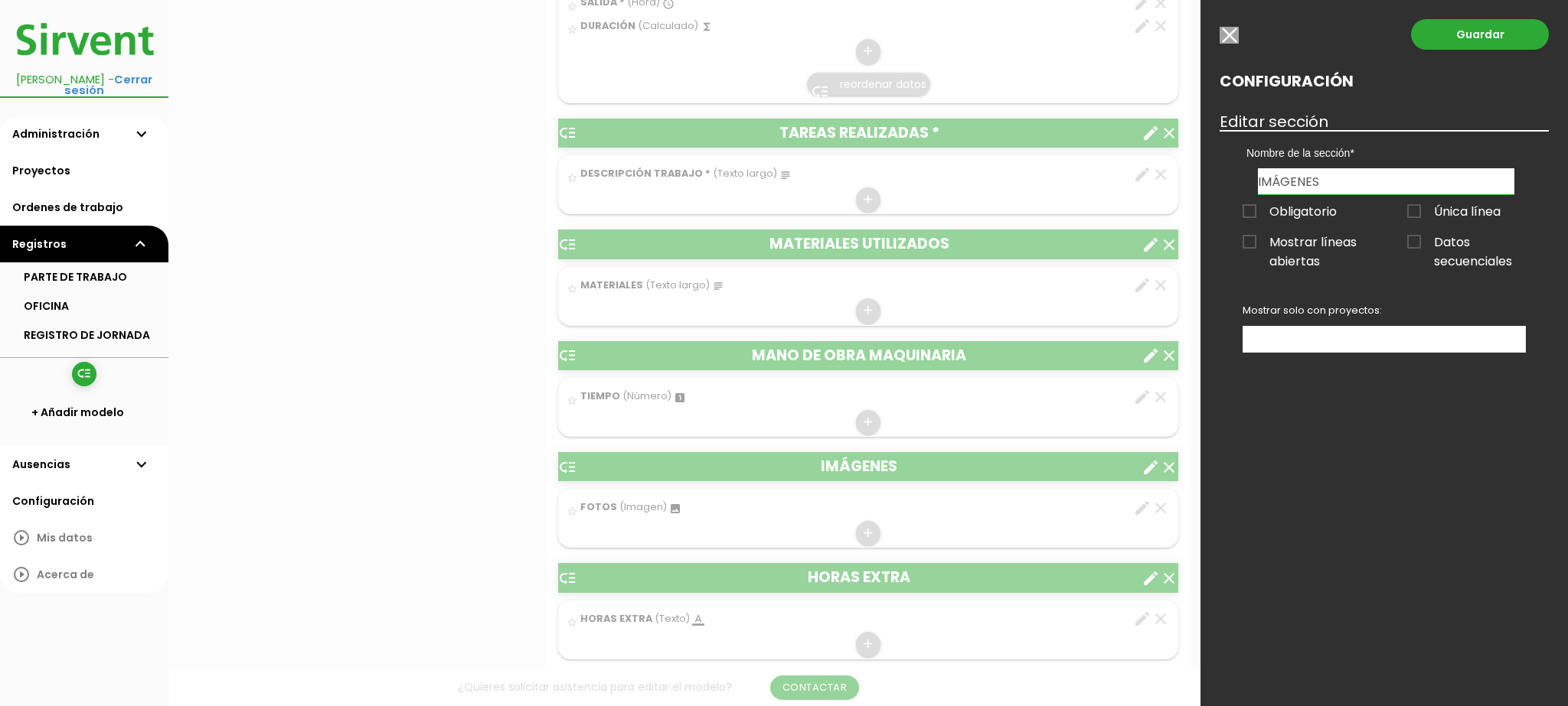
click at [413, 448] on div at bounding box center [784, 265] width 1568 height 883
click at [1234, 32] on input "button" at bounding box center [1229, 35] width 19 height 17
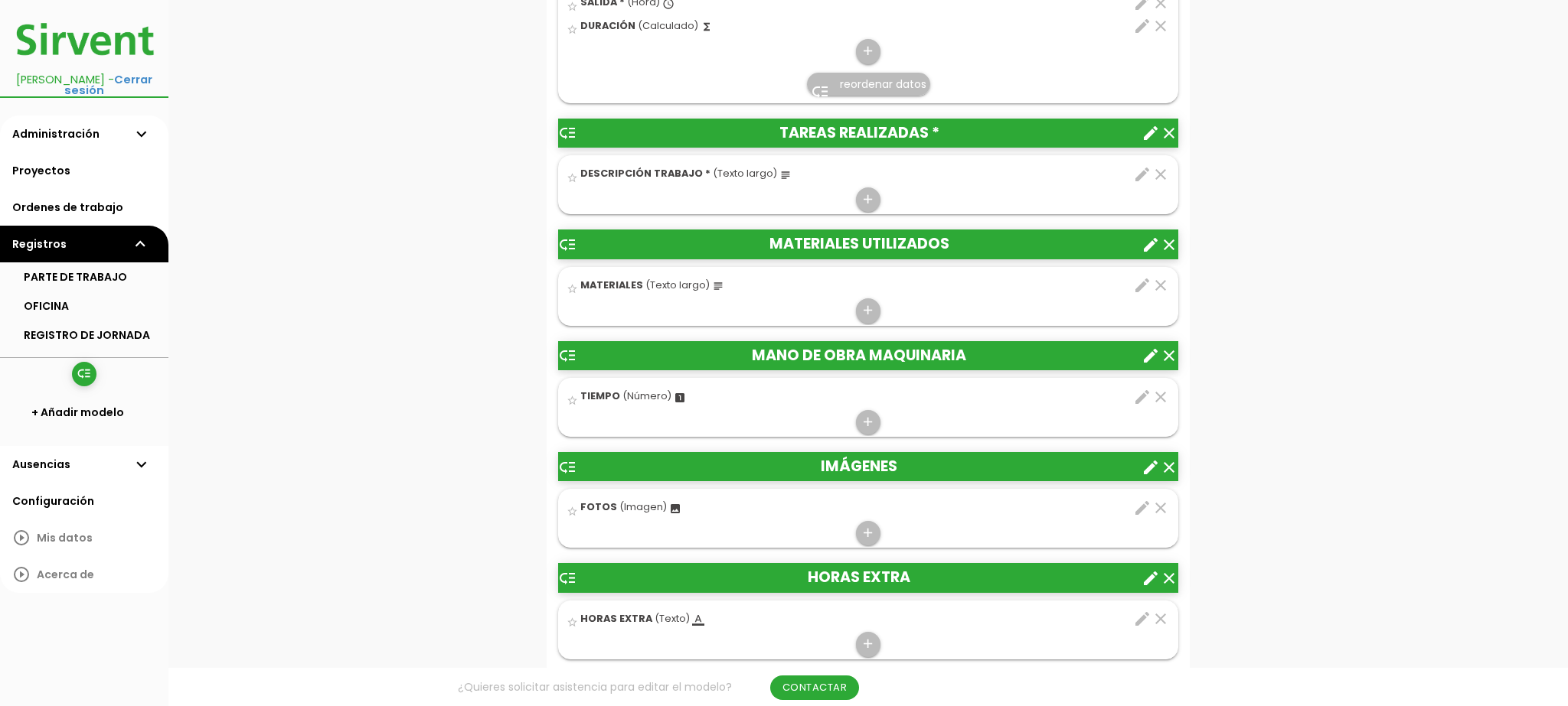
click at [1150, 569] on icon "create" at bounding box center [1150, 578] width 18 height 18
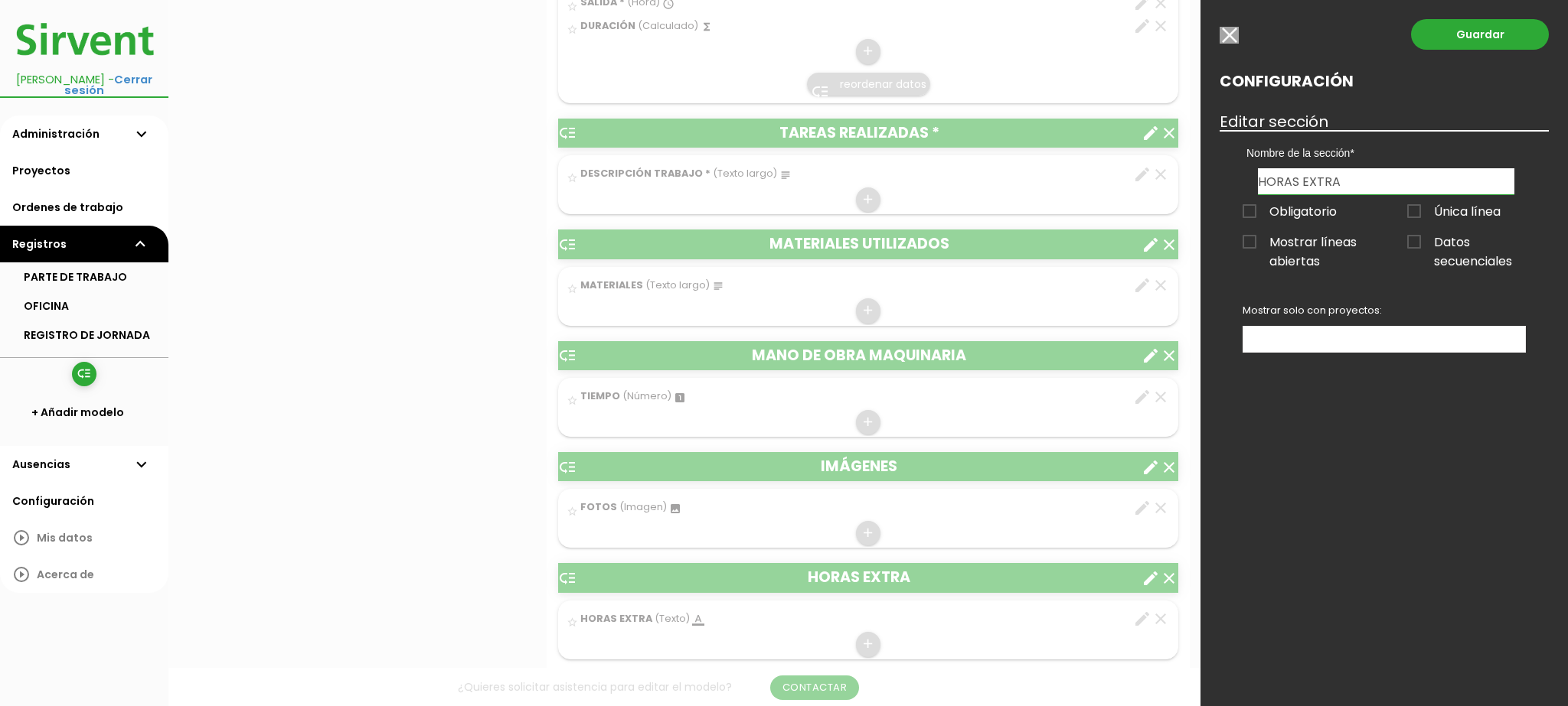
click at [493, 459] on div at bounding box center [784, 265] width 1568 height 883
click at [405, 424] on div at bounding box center [784, 265] width 1568 height 883
click at [1231, 37] on input "button" at bounding box center [1229, 35] width 19 height 17
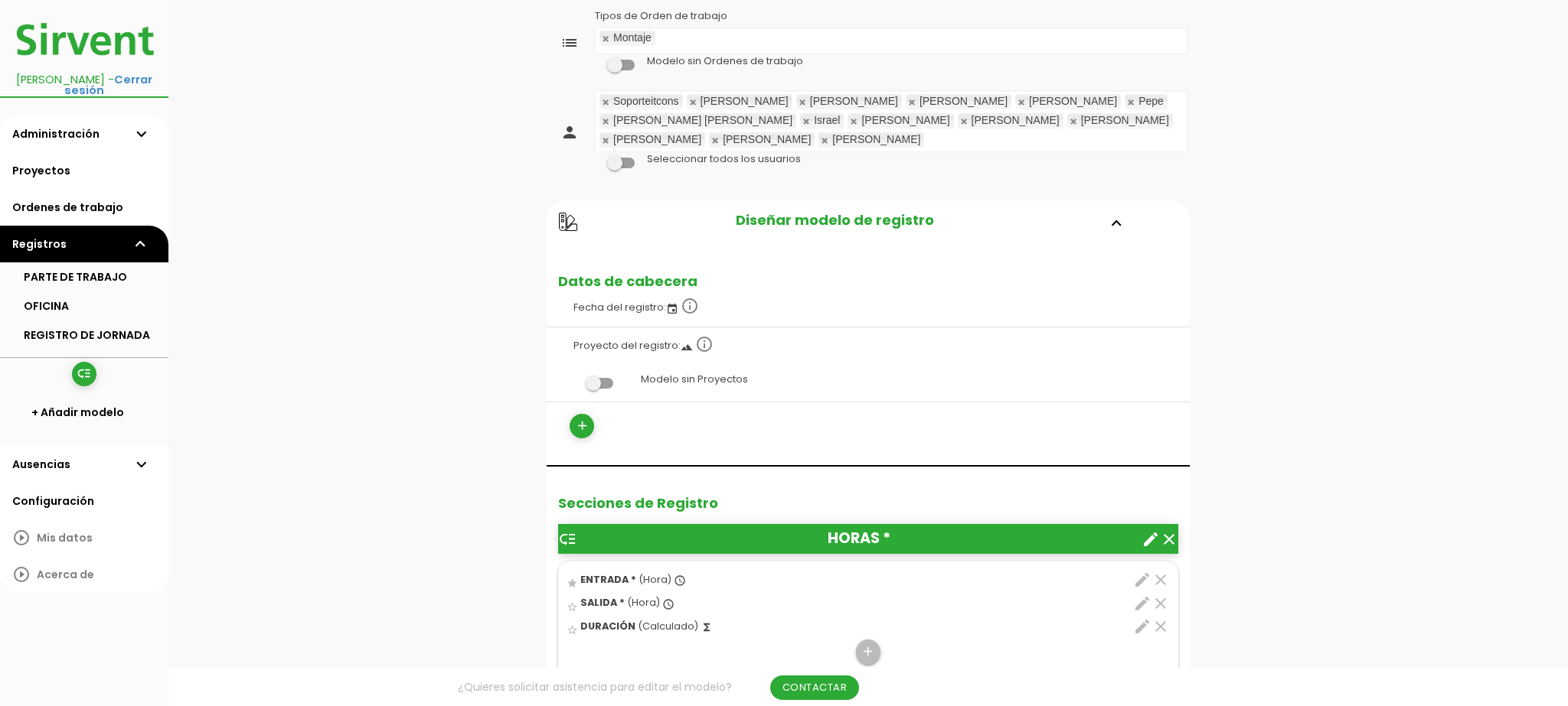
scroll to position [13, 0]
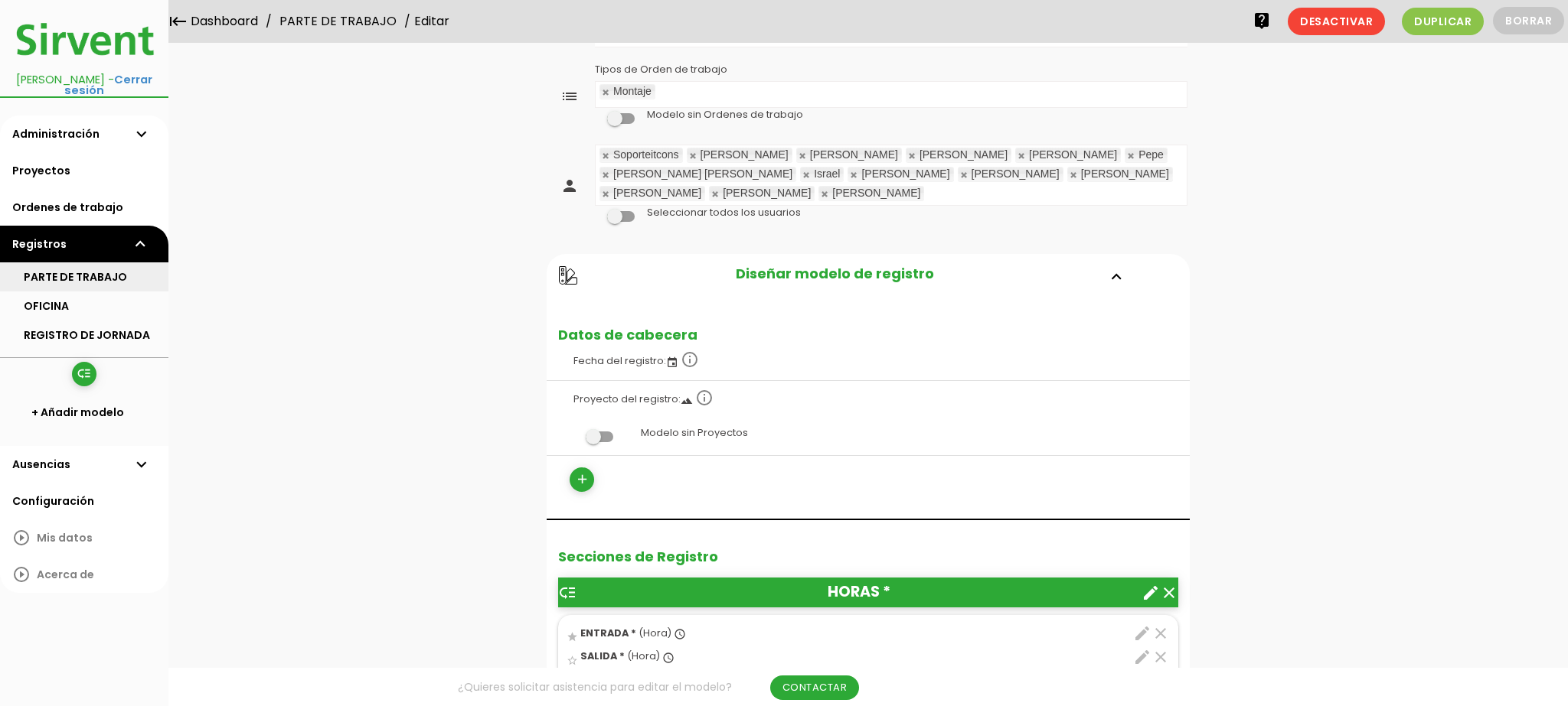
click at [106, 269] on link "PARTE DE TRABAJO" at bounding box center [84, 277] width 169 height 29
